Goal: Task Accomplishment & Management: Manage account settings

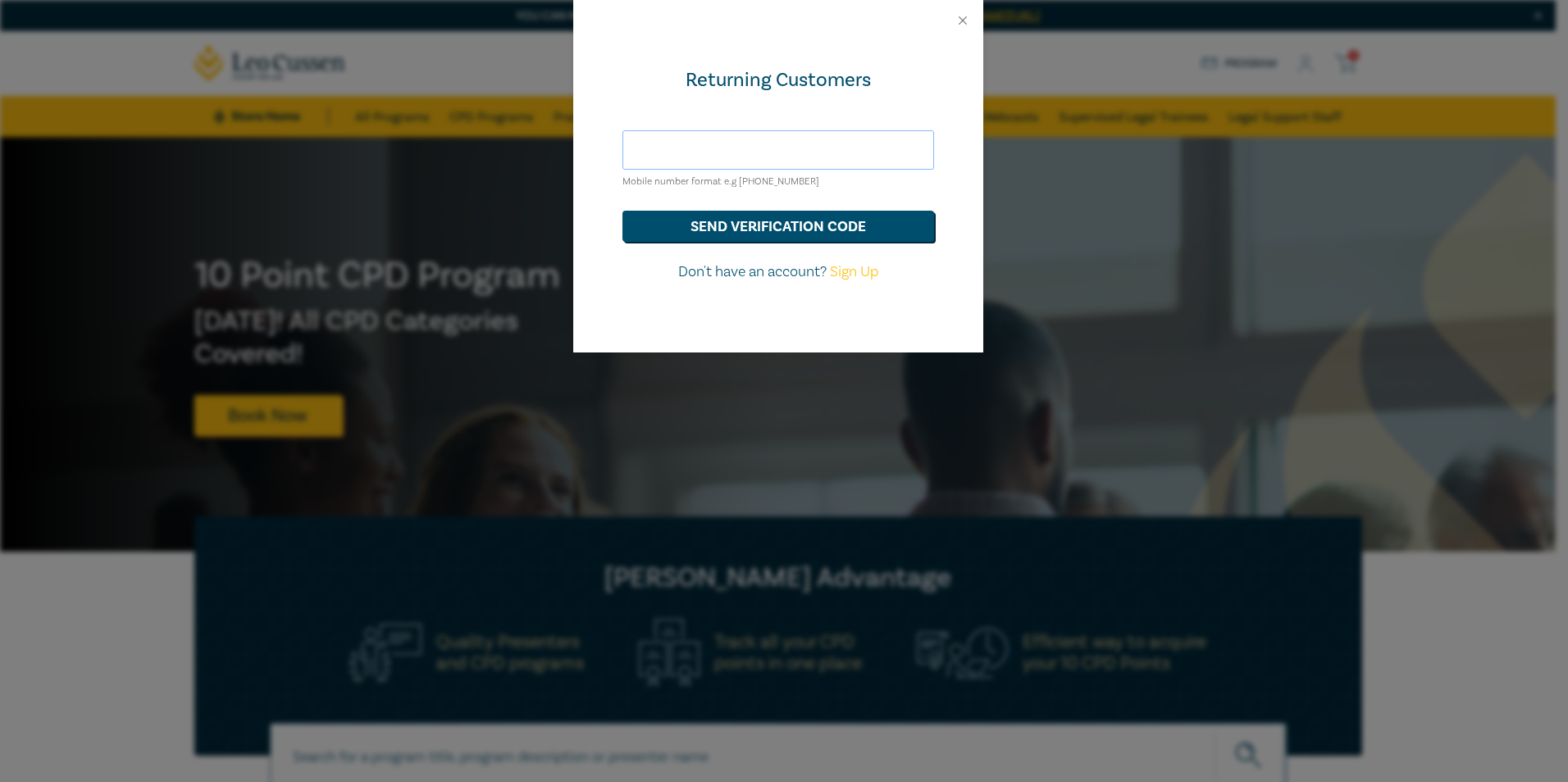
click at [848, 162] on input "text" at bounding box center [778, 150] width 311 height 40
type input "jryan@nevetts.com.au"
click at [715, 235] on button "send verification code" at bounding box center [778, 226] width 311 height 31
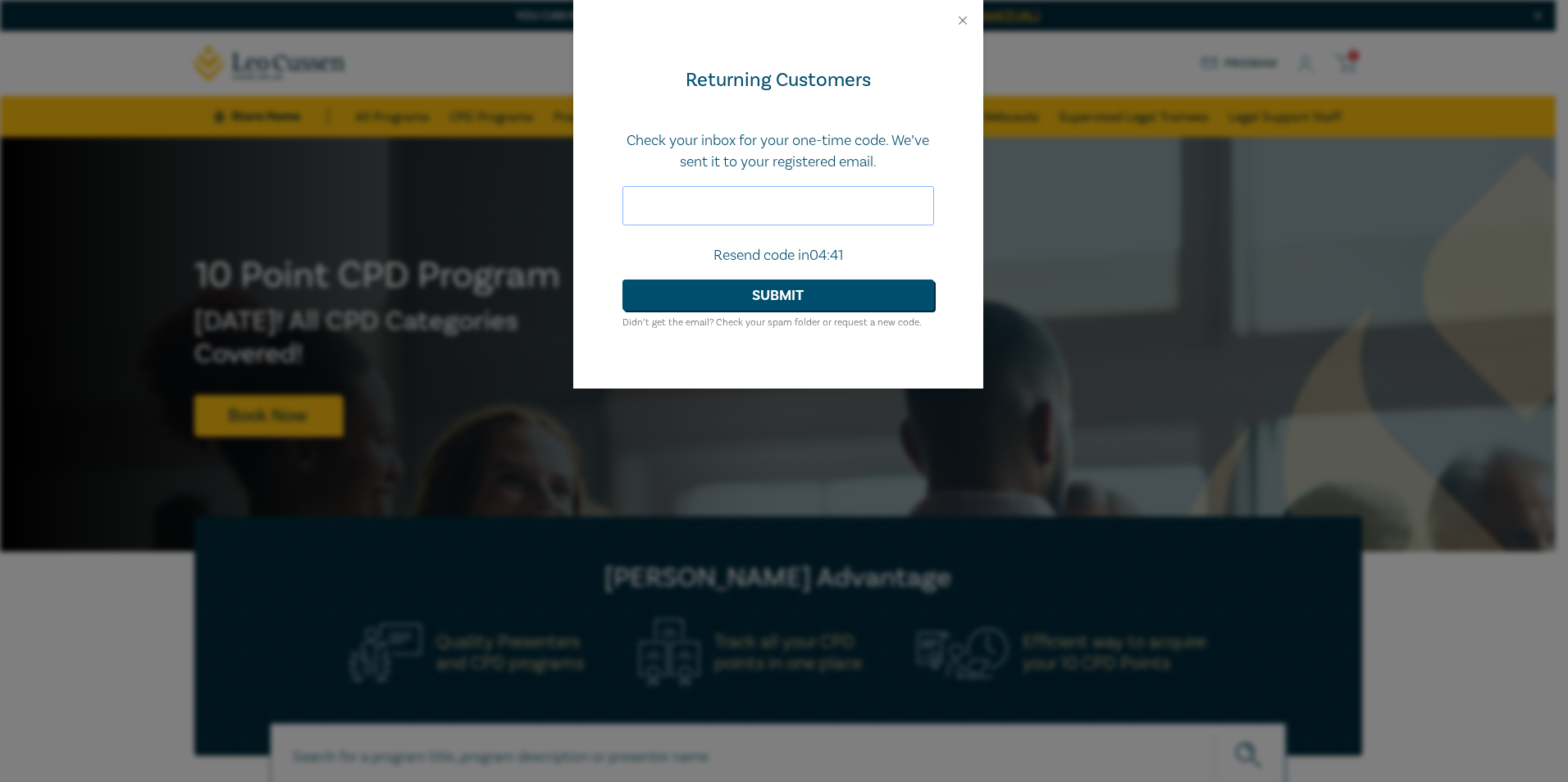
click at [772, 190] on input "text" at bounding box center [778, 206] width 311 height 40
paste input "917879"
type input "917879"
click at [811, 296] on button "Submit" at bounding box center [778, 295] width 311 height 31
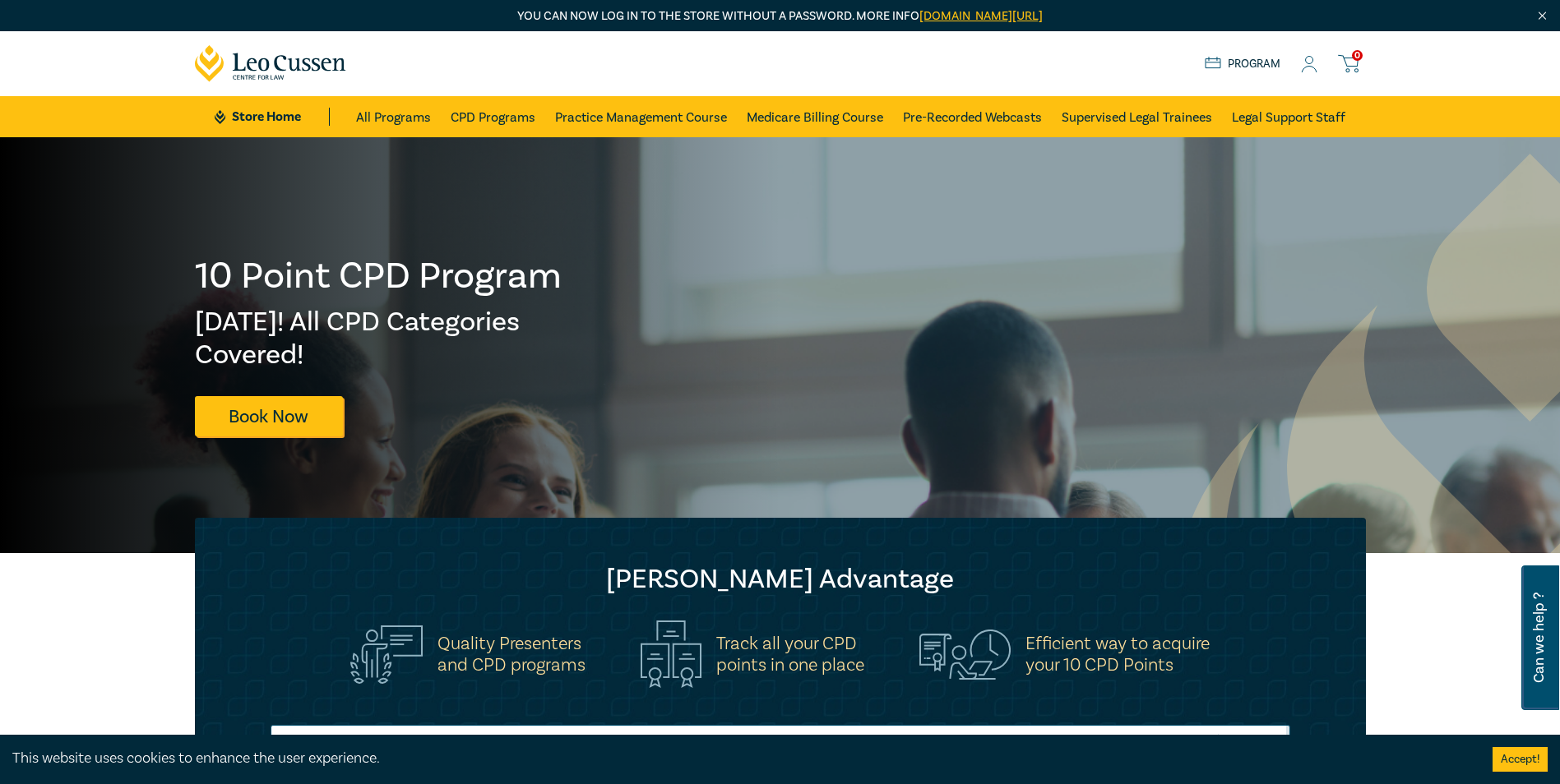
click at [1310, 67] on icon at bounding box center [1310, 69] width 14 height 5
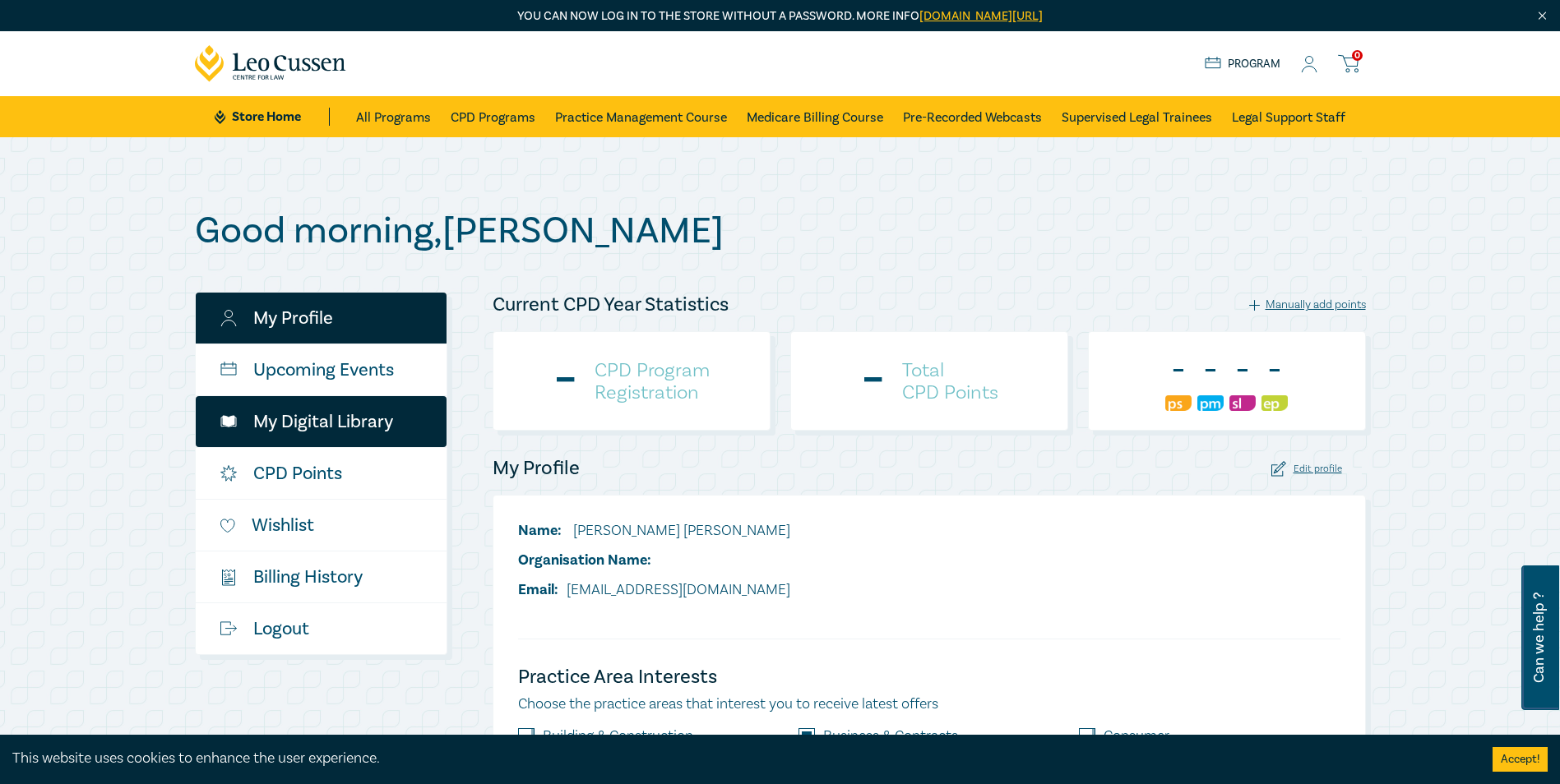
click at [300, 442] on link "My Digital Library" at bounding box center [321, 421] width 251 height 51
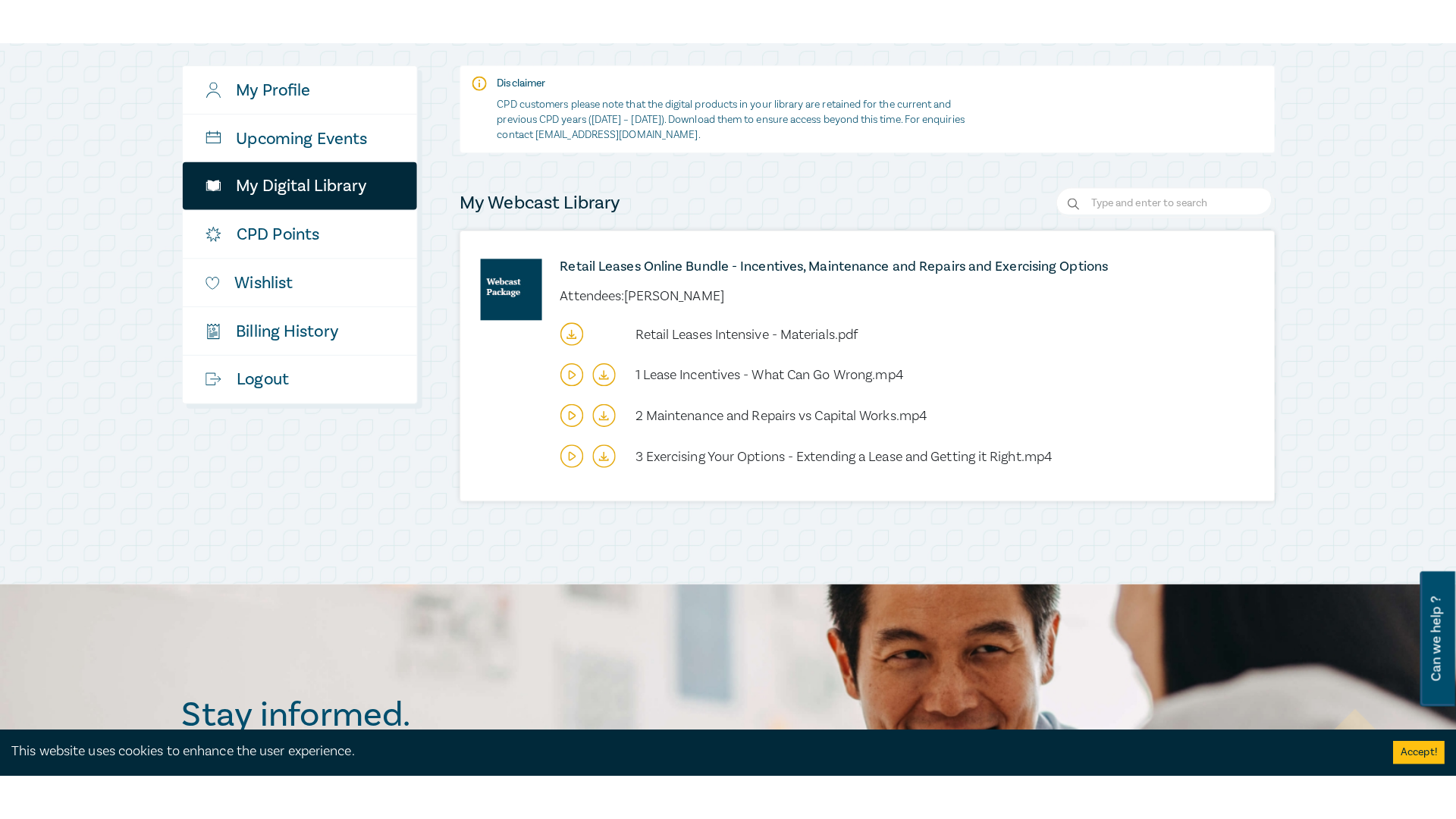
scroll to position [304, 0]
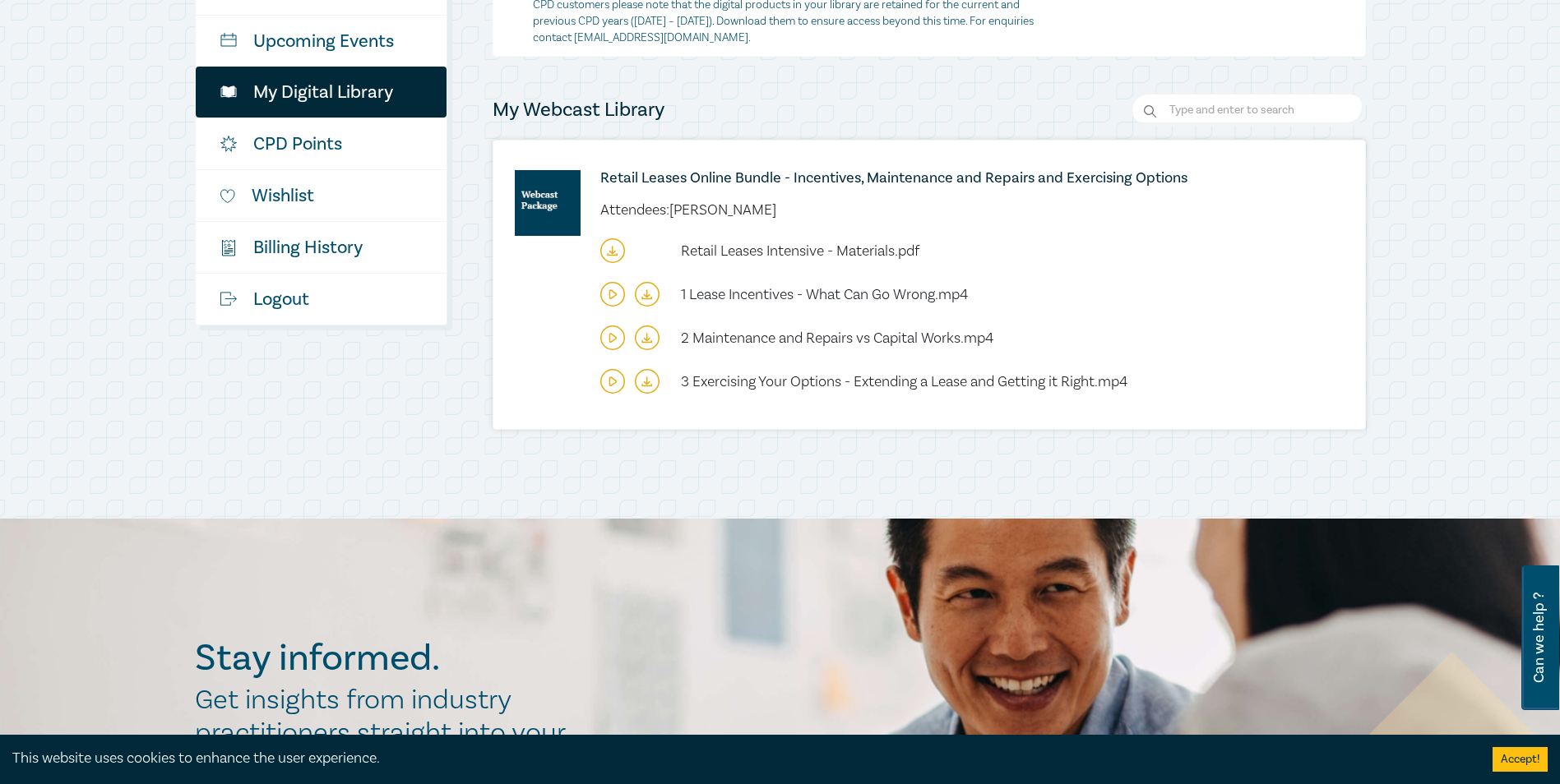
click at [613, 288] on icon at bounding box center [612, 294] width 24 height 24
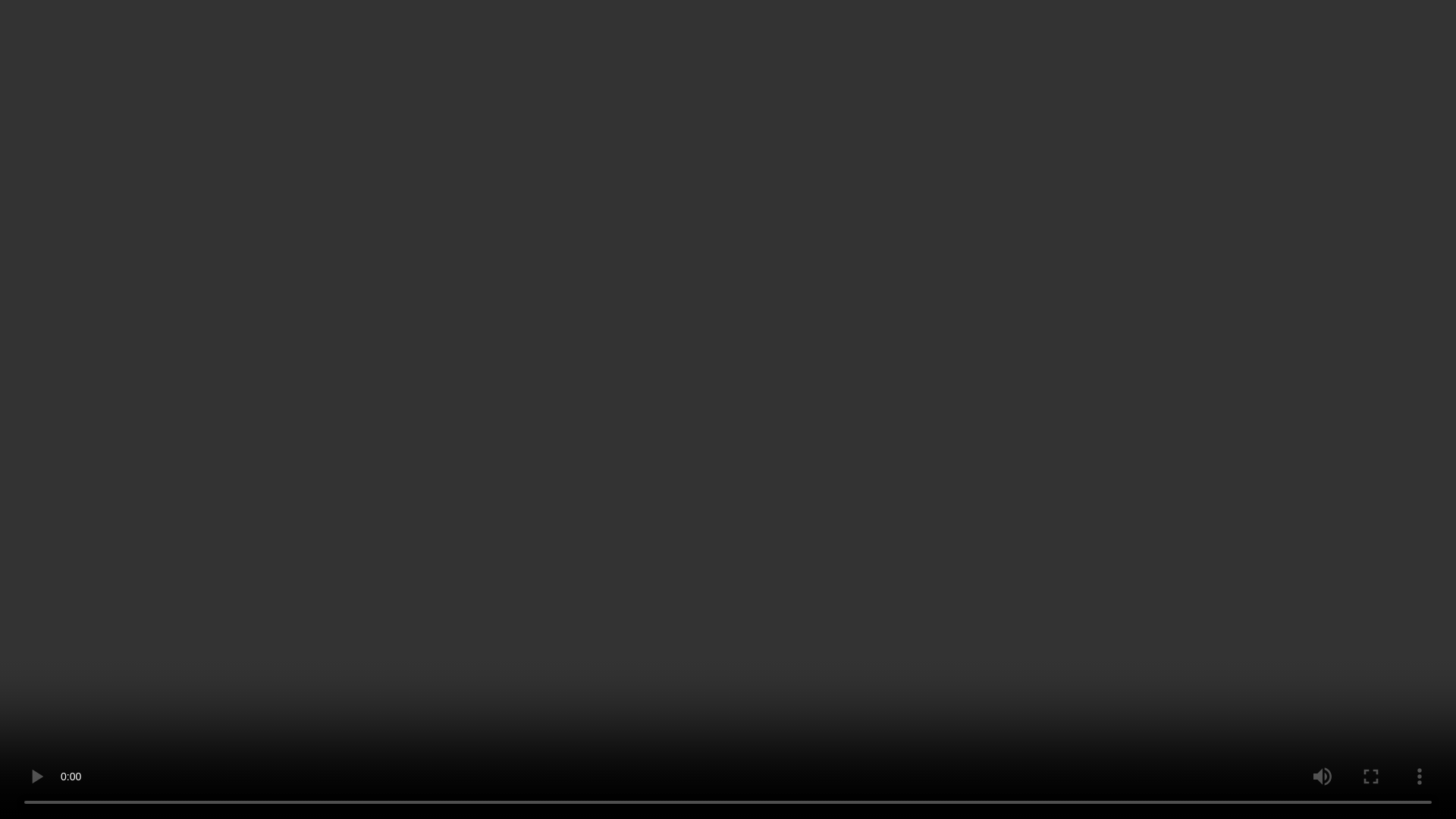
click at [587, 339] on video at bounding box center [728, 410] width 1456 height 819
